Goal: Answer question/provide support

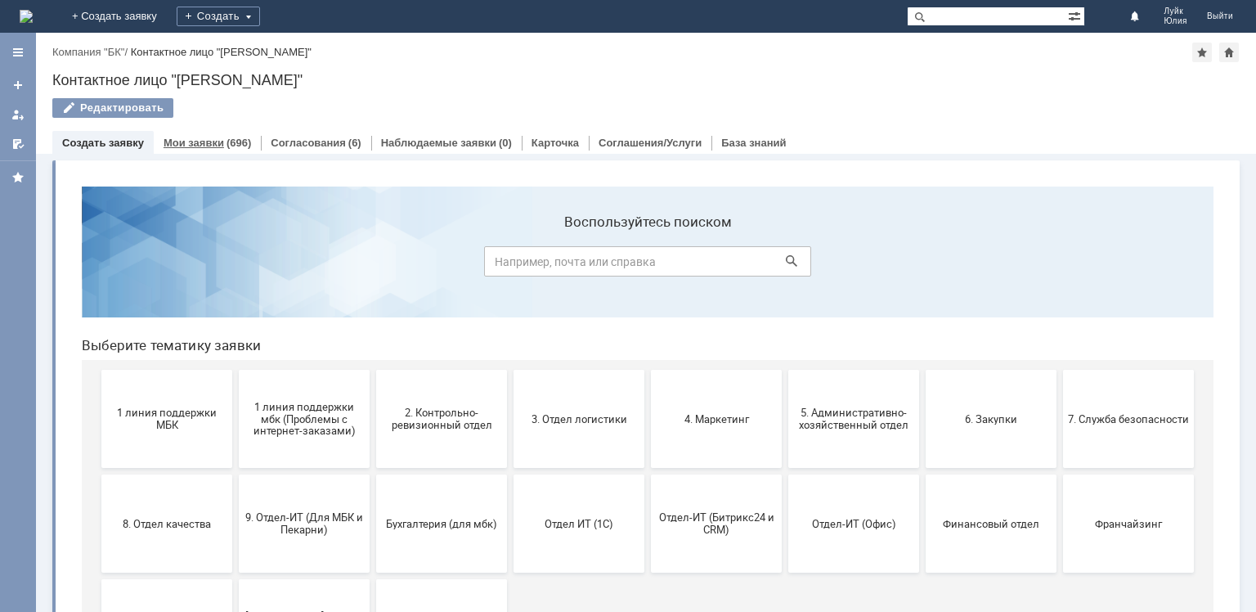
click at [201, 140] on link "Мои заявки" at bounding box center [194, 143] width 61 height 12
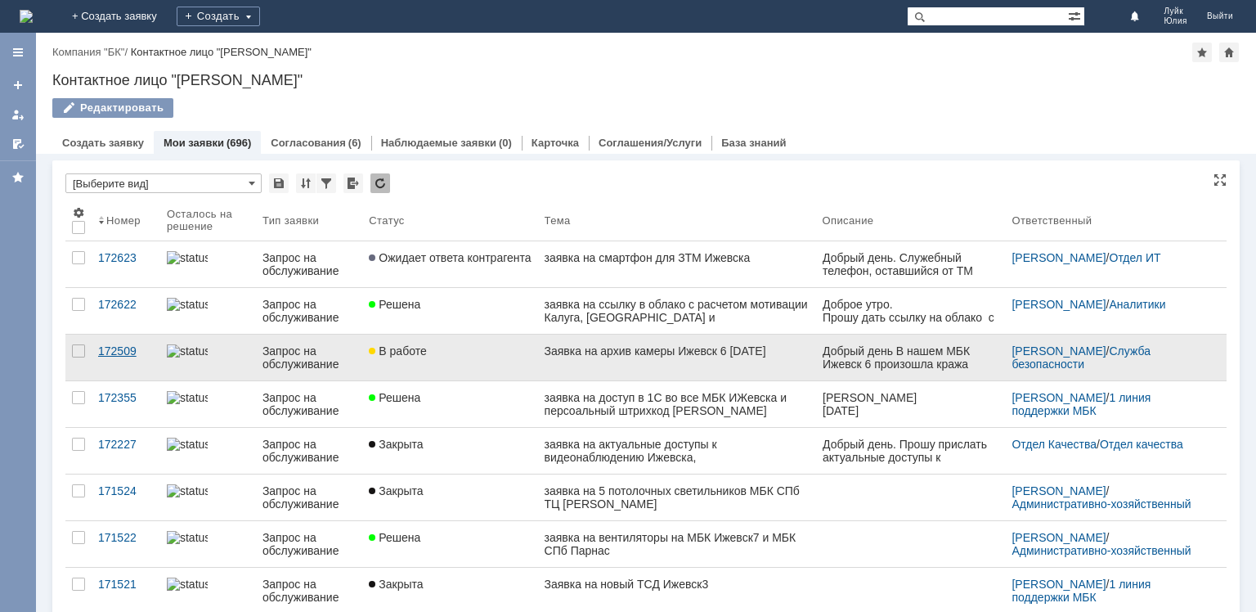
click at [126, 348] on div "172509" at bounding box center [126, 350] width 56 height 13
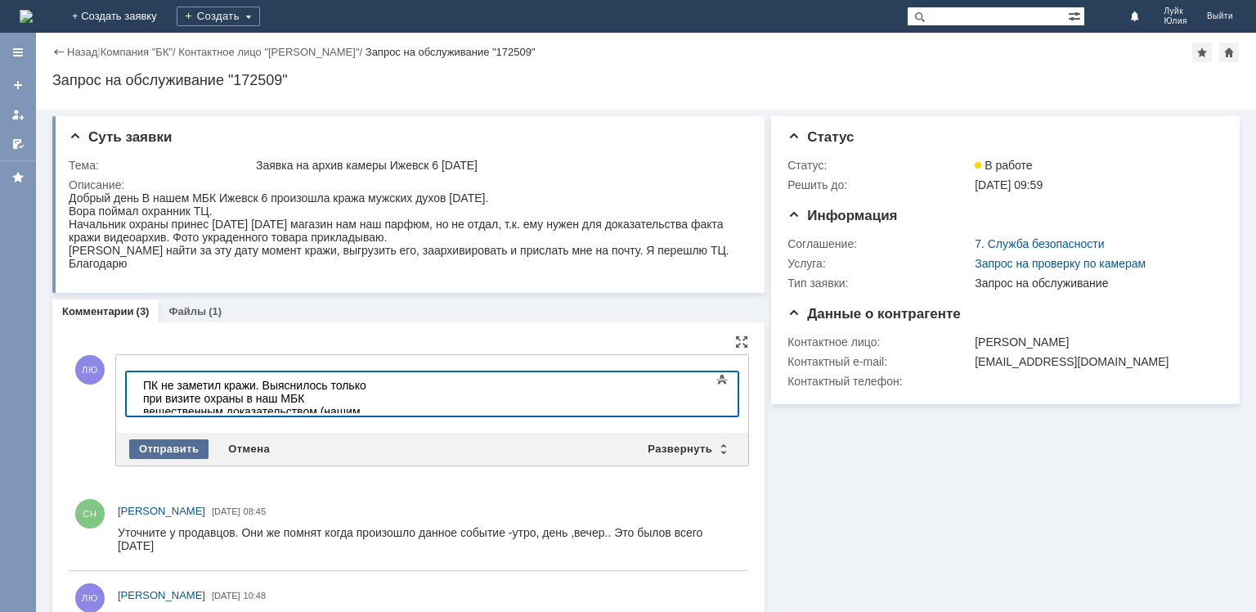
click at [181, 444] on div "Отправить" at bounding box center [168, 449] width 79 height 20
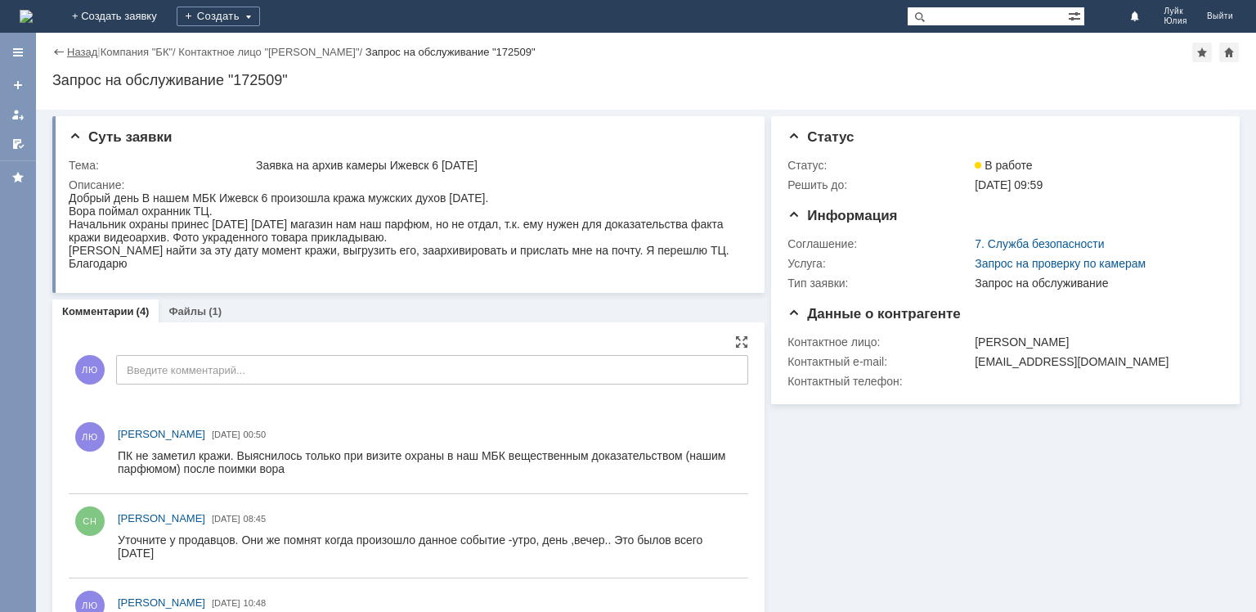
click at [75, 50] on link "Назад" at bounding box center [82, 52] width 30 height 12
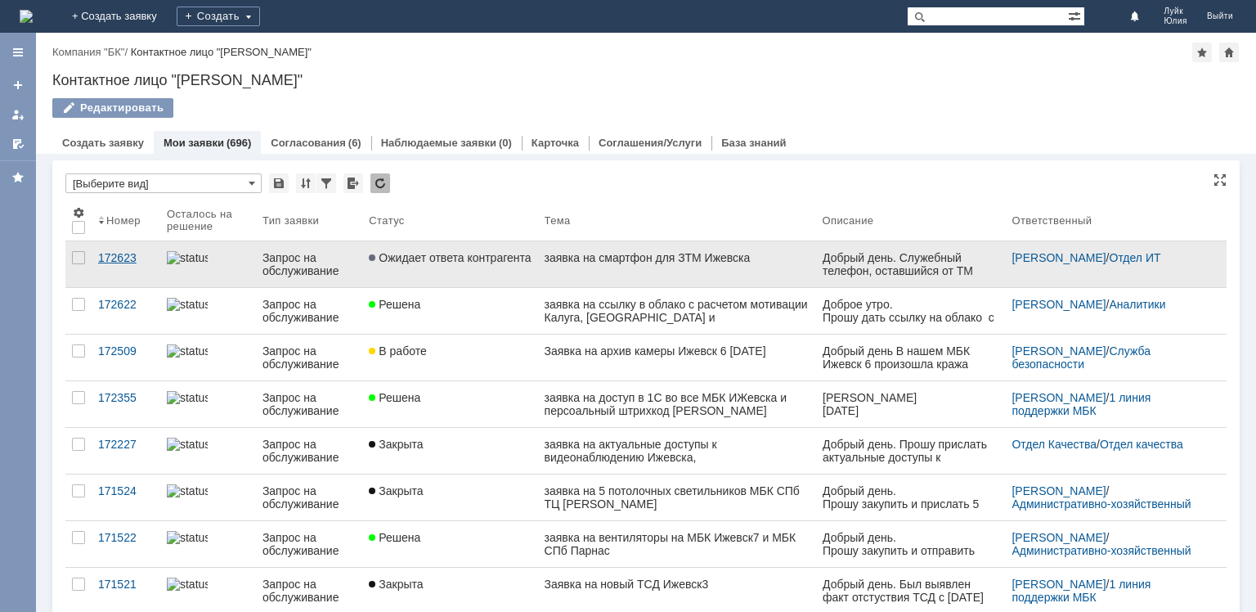
click at [112, 255] on div "172623" at bounding box center [126, 257] width 56 height 13
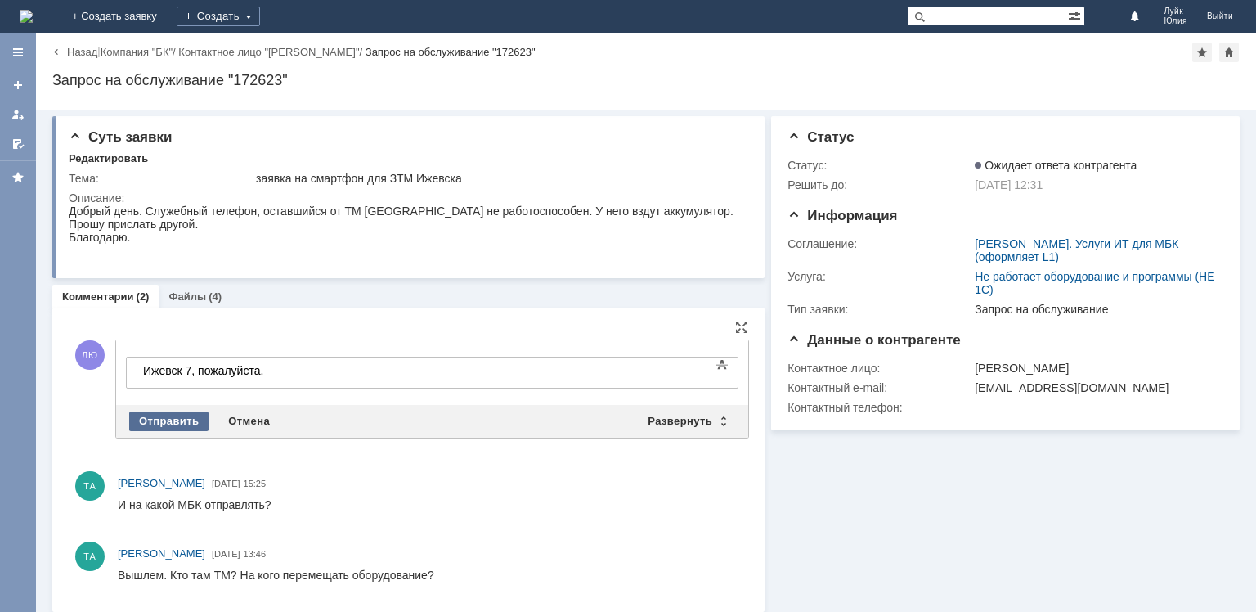
click at [177, 413] on div "Отправить" at bounding box center [168, 421] width 79 height 20
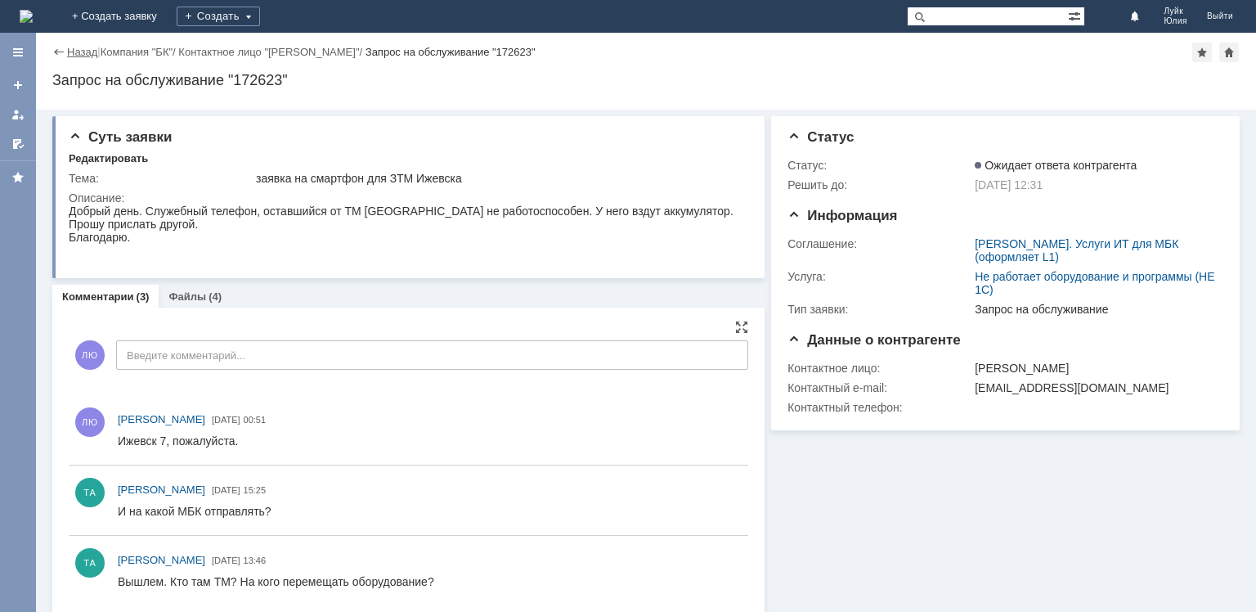
click at [82, 56] on link "Назад" at bounding box center [82, 52] width 30 height 12
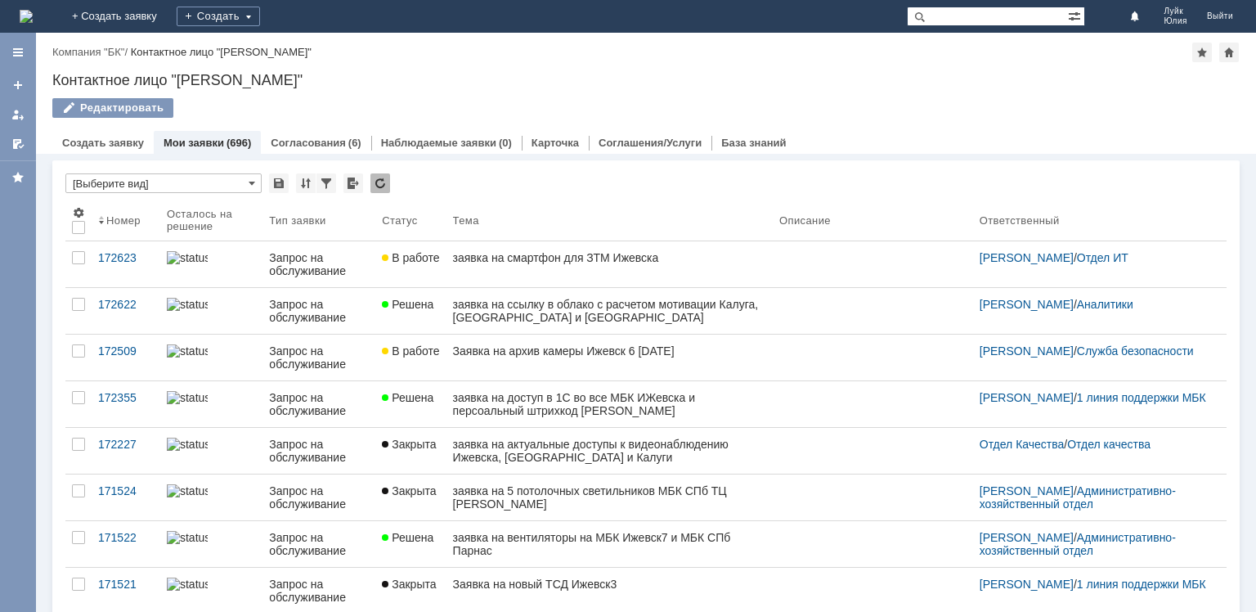
click at [188, 144] on link "Мои заявки" at bounding box center [194, 143] width 61 height 12
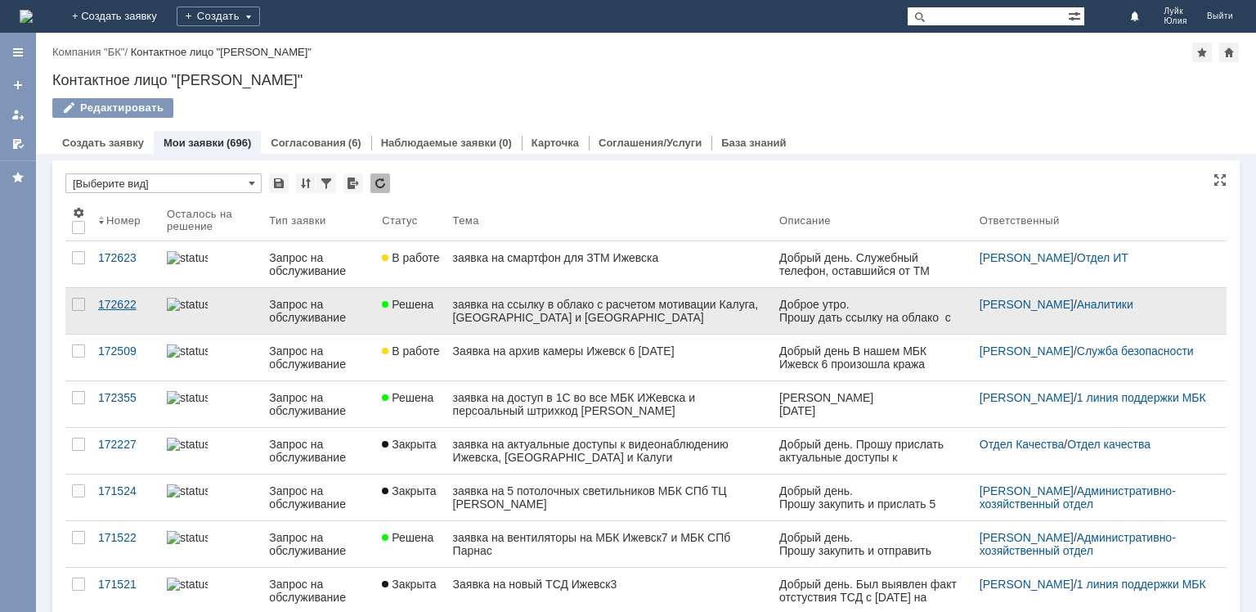
click at [123, 301] on div "172622" at bounding box center [126, 304] width 56 height 13
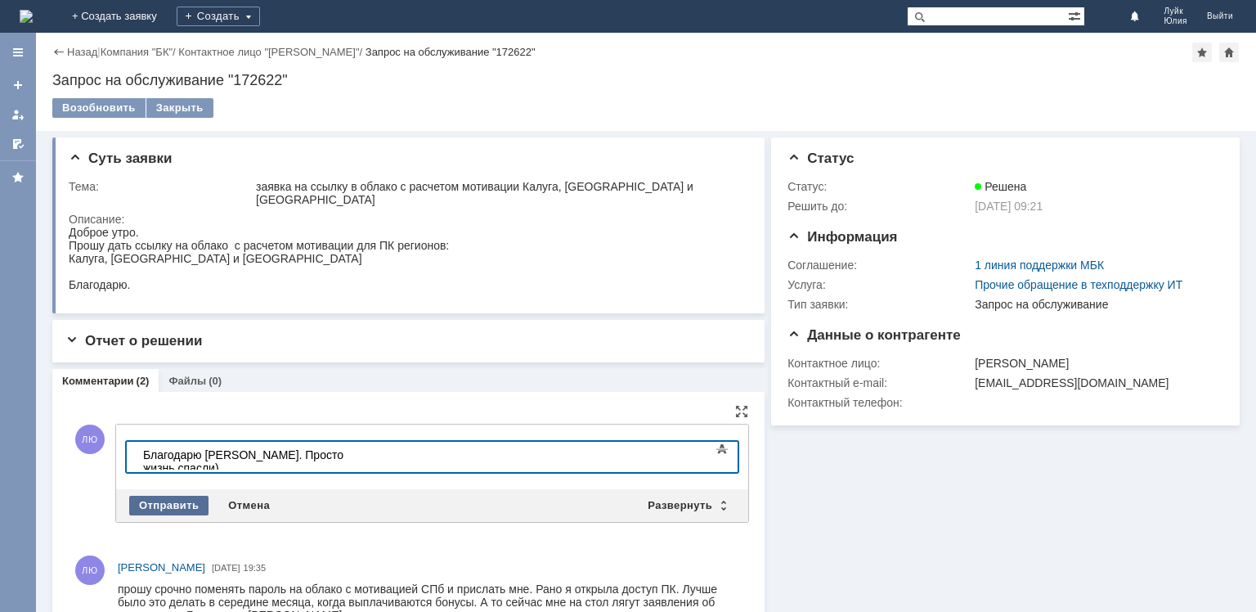
click at [173, 496] on div "Отправить" at bounding box center [168, 506] width 79 height 20
